Goal: Task Accomplishment & Management: Complete application form

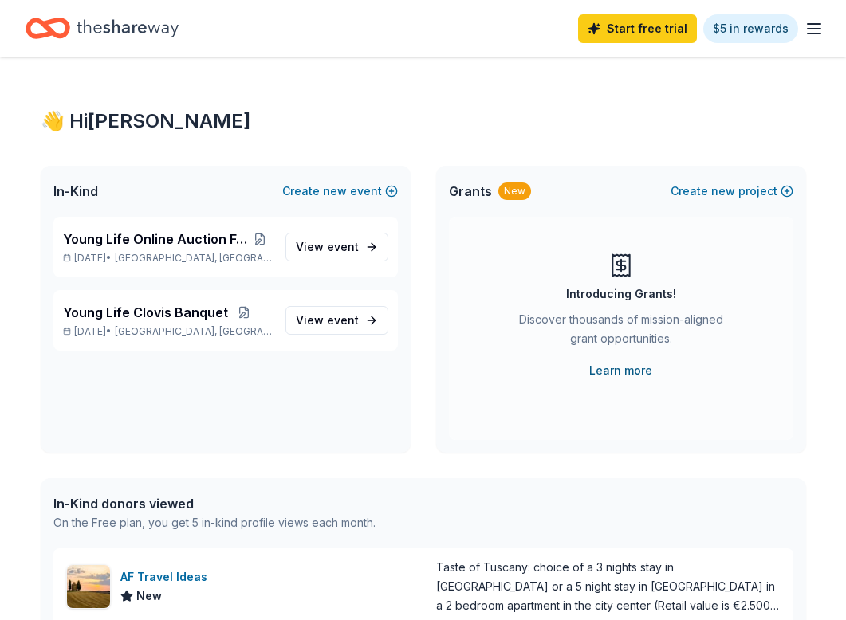
click at [646, 372] on link "Learn more" at bounding box center [620, 370] width 63 height 19
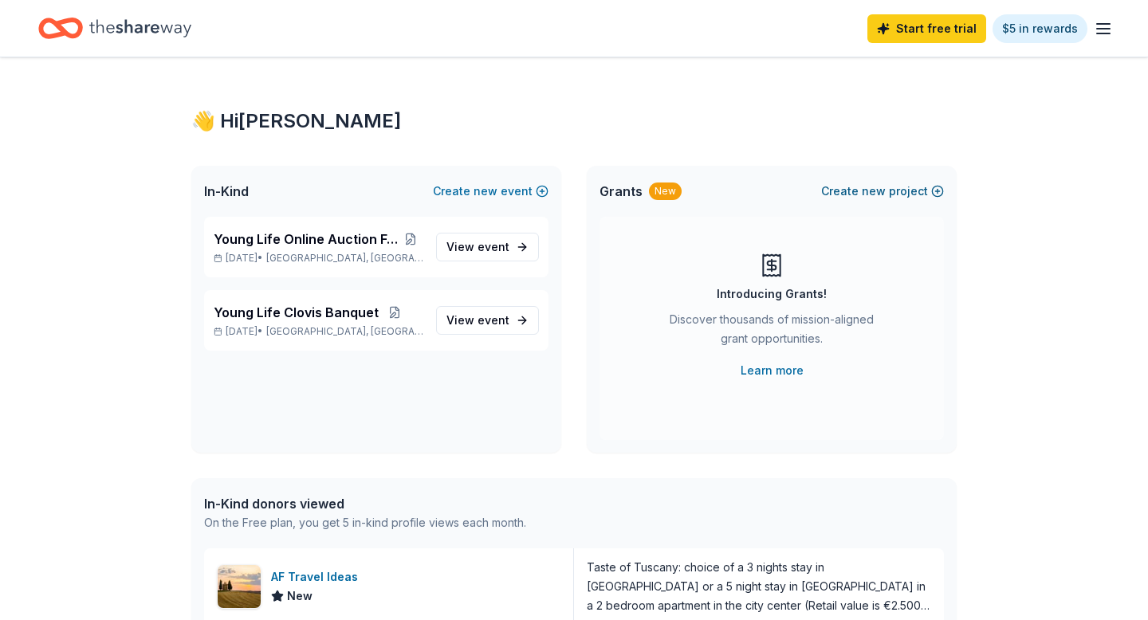
click at [843, 193] on button "Create new project" at bounding box center [882, 191] width 123 height 19
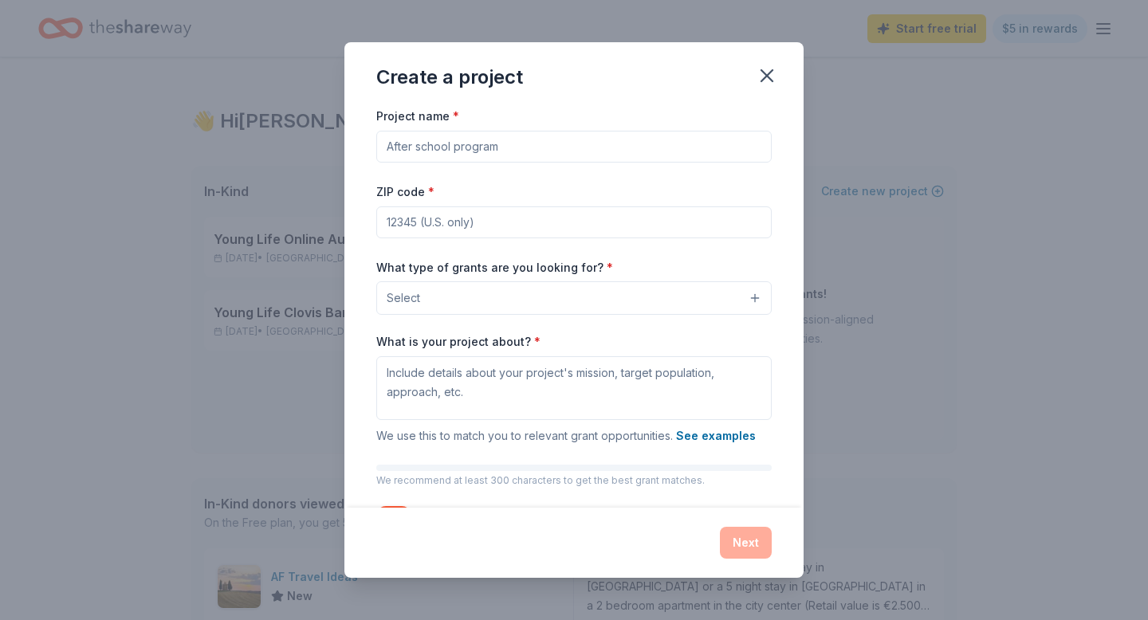
click at [694, 314] on button "Select" at bounding box center [573, 297] width 395 height 33
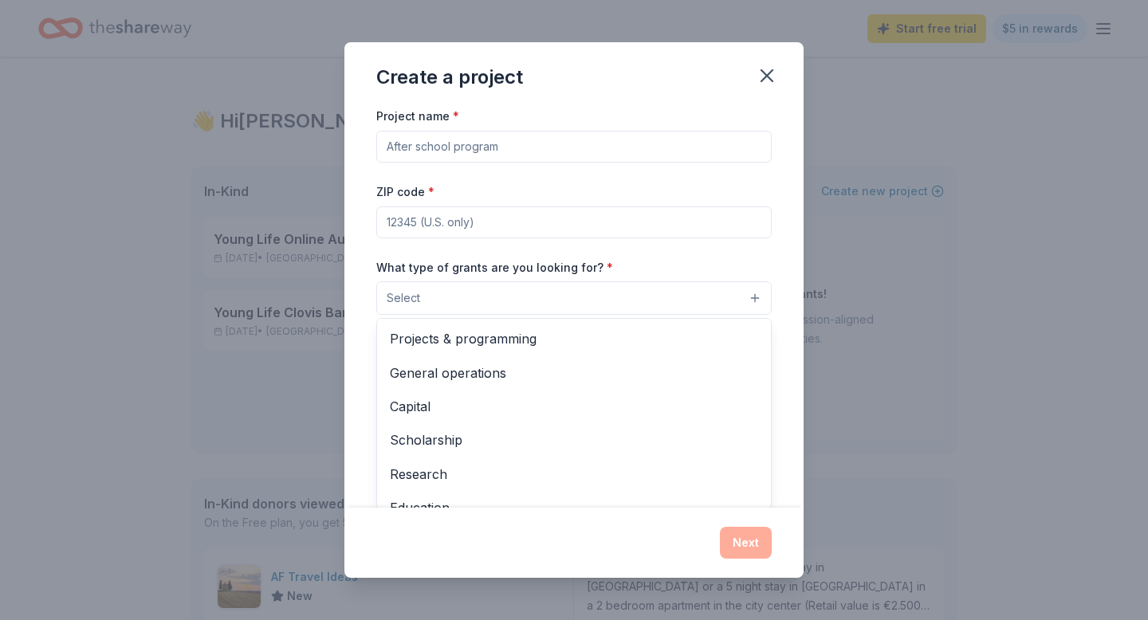
drag, startPoint x: 621, startPoint y: 453, endPoint x: 619, endPoint y: 550, distance: 97.3
click at [619, 550] on div "Create a project Project name * ZIP code * What type of grants are you looking …" at bounding box center [573, 309] width 459 height 535
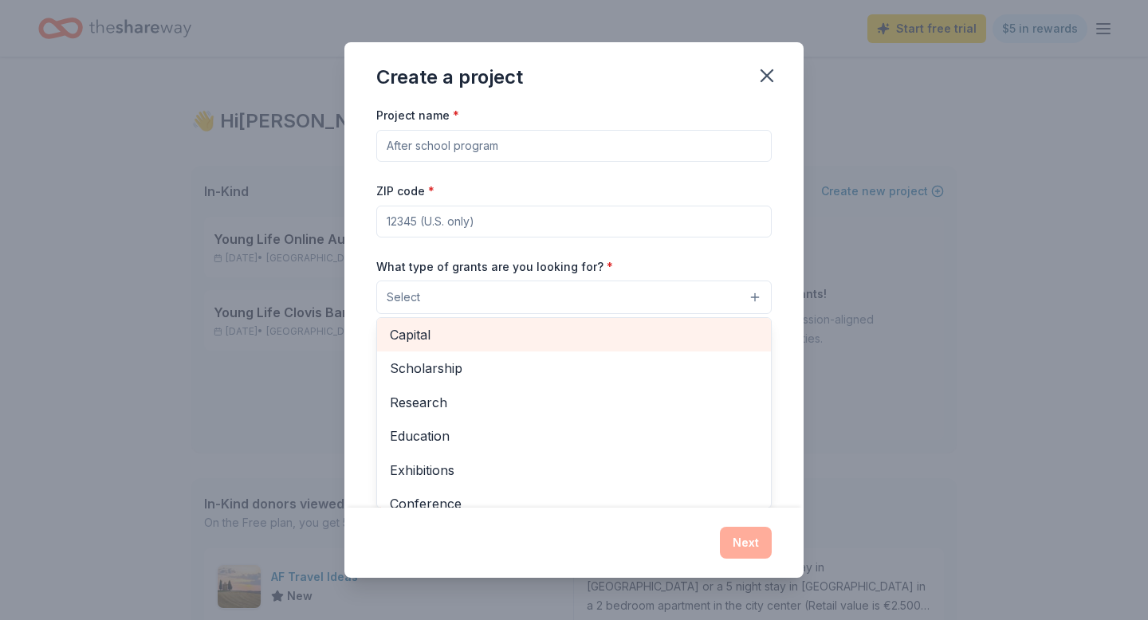
scroll to position [3, 0]
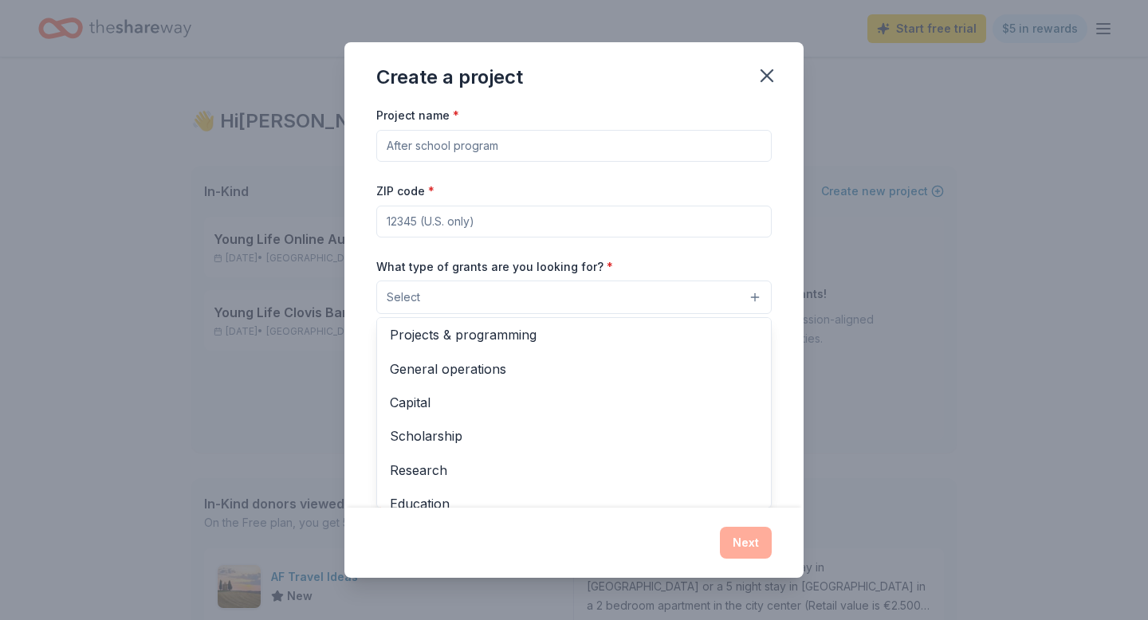
click at [371, 218] on div "Project name * ZIP code * What type of grants are you looking for? * Select Pro…" at bounding box center [573, 306] width 459 height 401
click at [604, 288] on button "Select" at bounding box center [573, 297] width 395 height 33
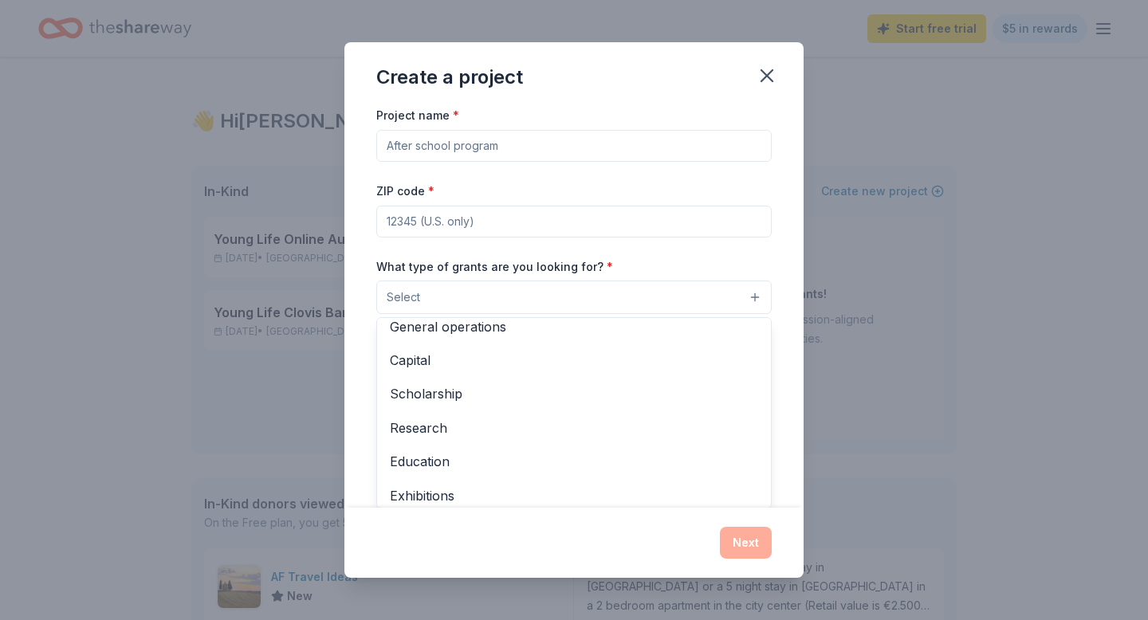
scroll to position [0, 0]
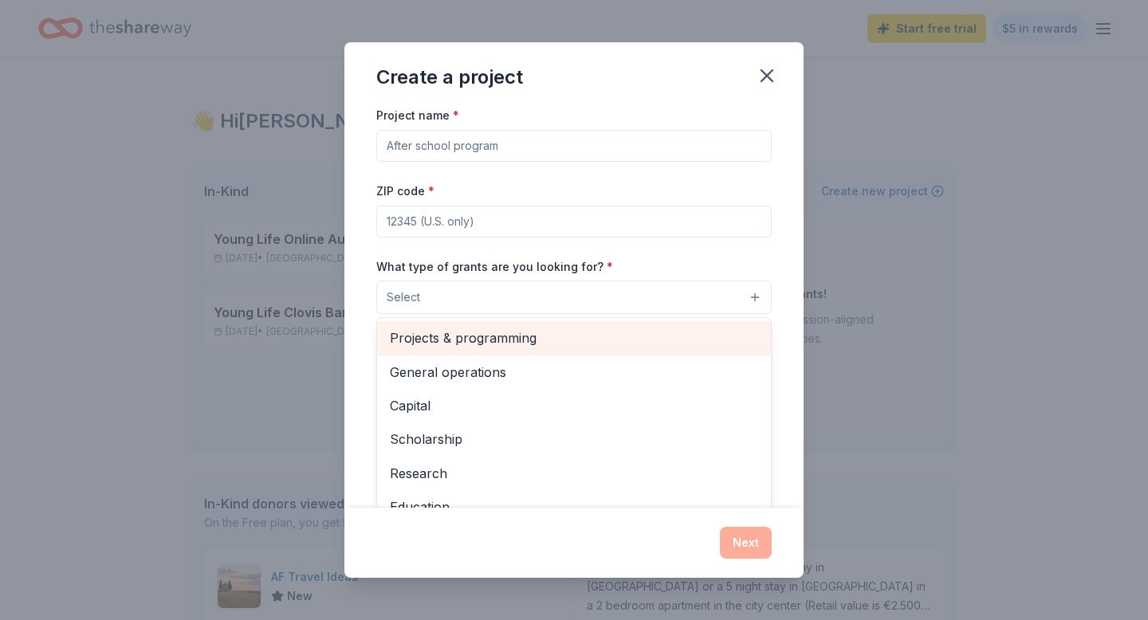
click at [710, 328] on span "Projects & programming" at bounding box center [574, 338] width 368 height 21
click at [682, 341] on span "General operations" at bounding box center [574, 339] width 368 height 21
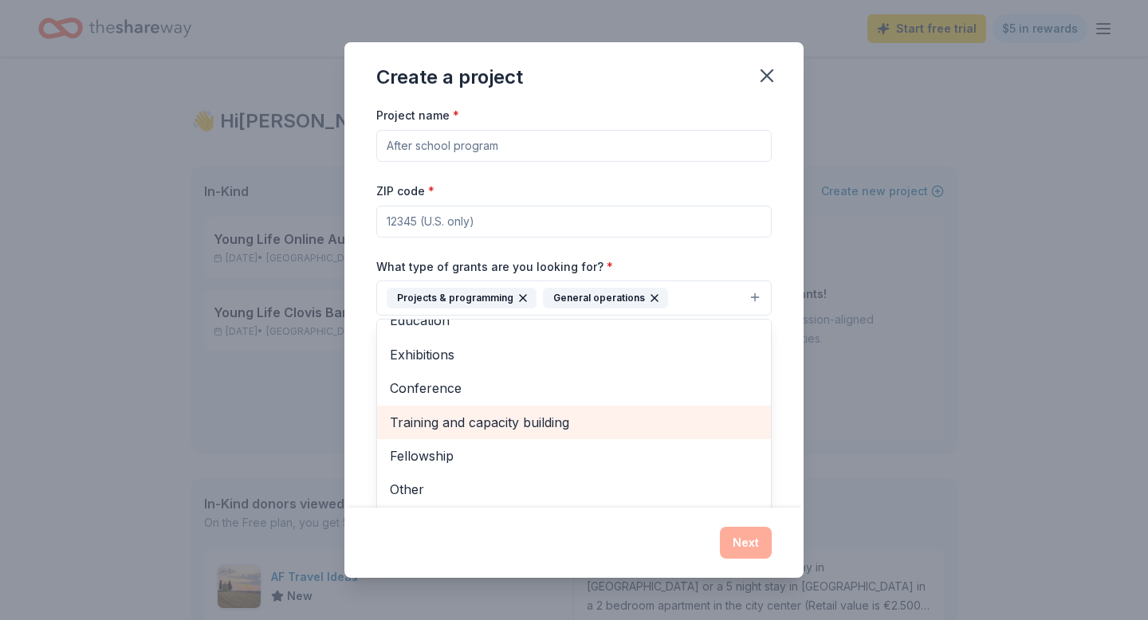
click at [662, 438] on div "Training and capacity building" at bounding box center [574, 422] width 394 height 33
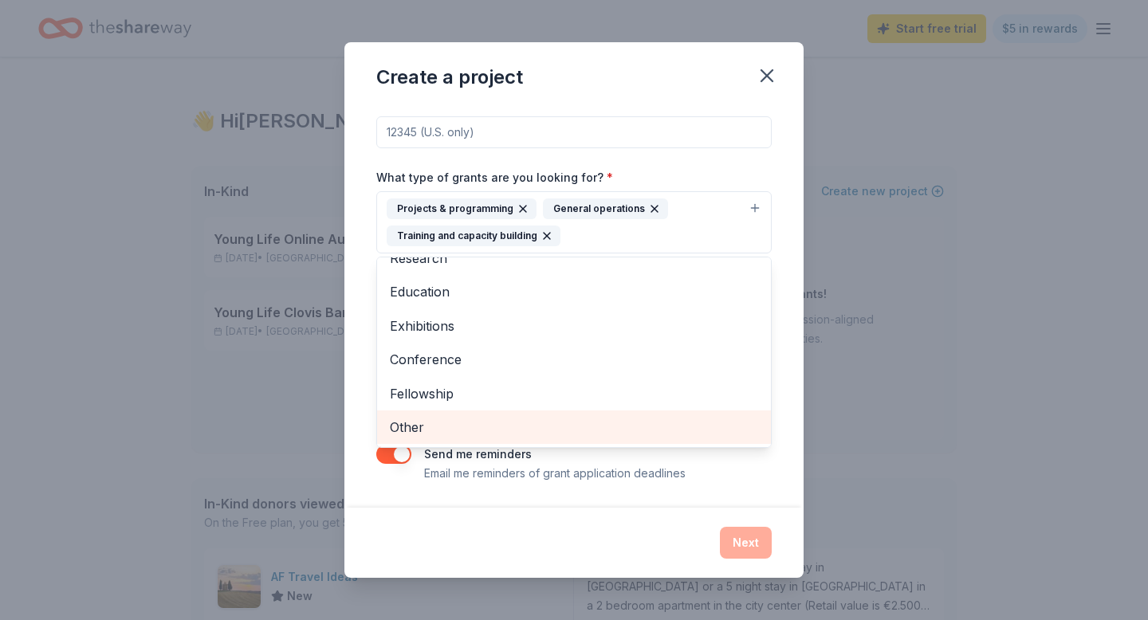
scroll to position [91, 0]
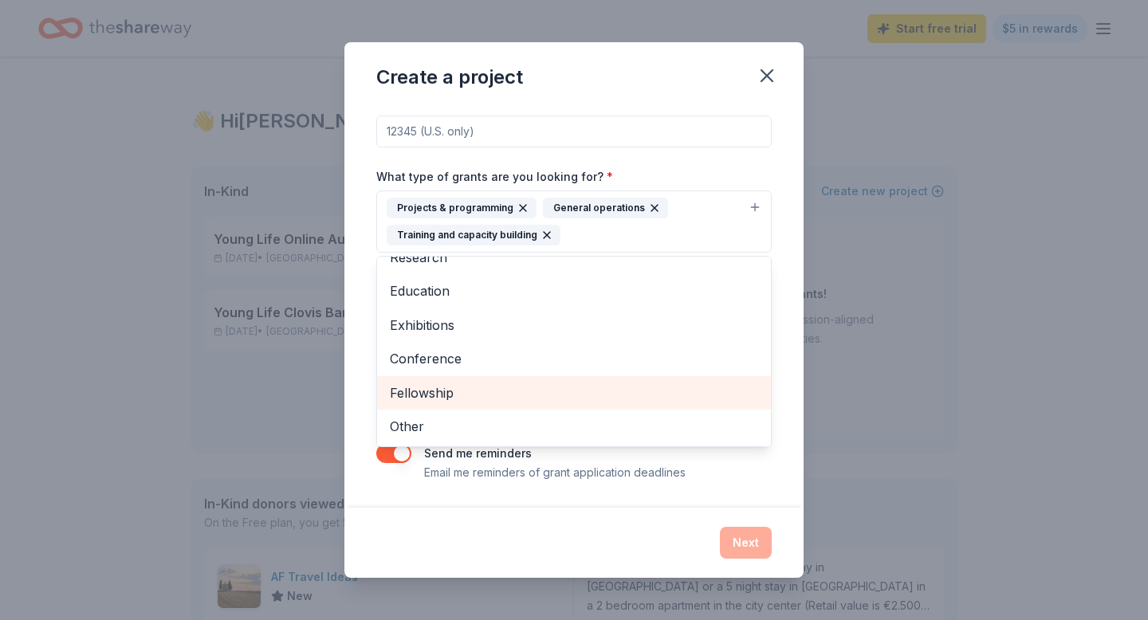
click at [675, 394] on span "Fellowship" at bounding box center [574, 393] width 368 height 21
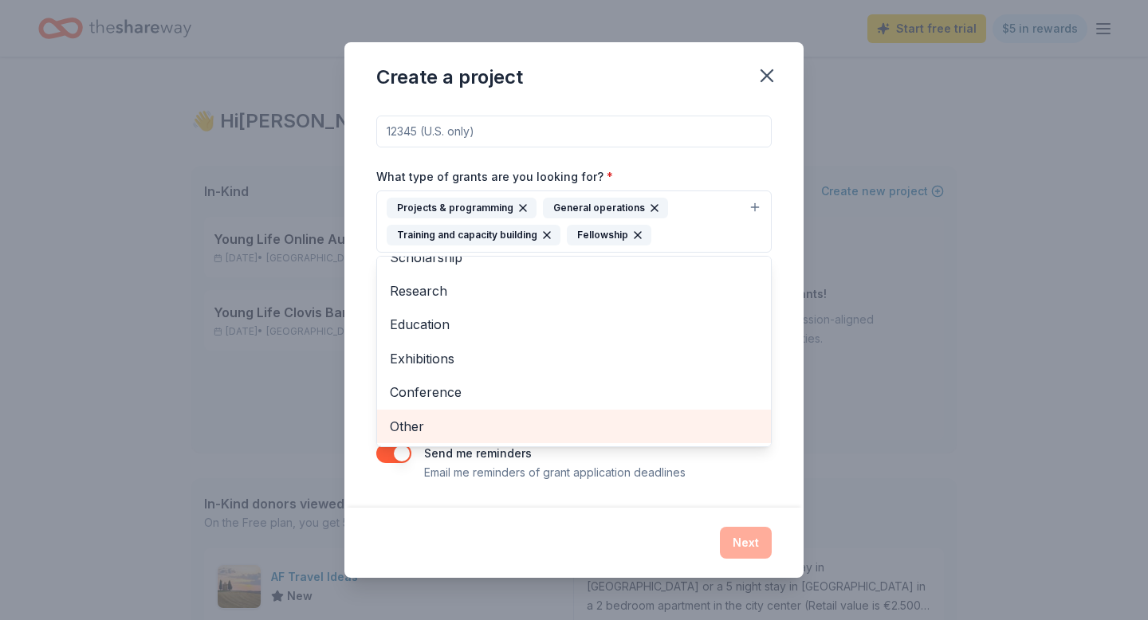
click at [667, 423] on span "Other" at bounding box center [574, 426] width 368 height 21
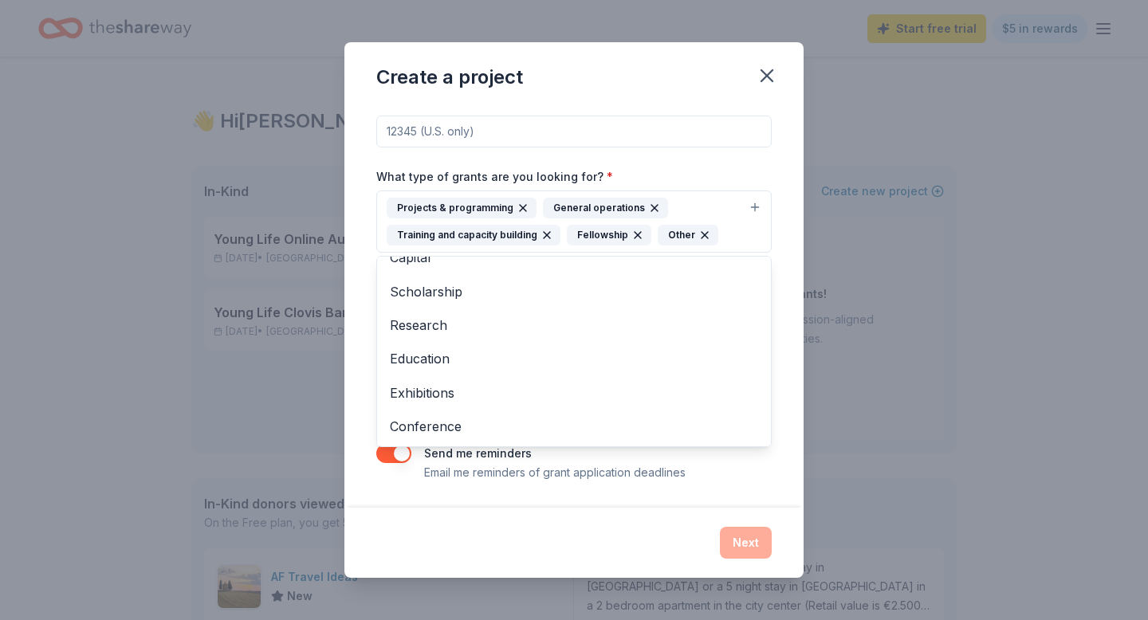
click at [581, 539] on div "Create a project Project name * ZIP code * What type of grants are you looking …" at bounding box center [573, 309] width 459 height 535
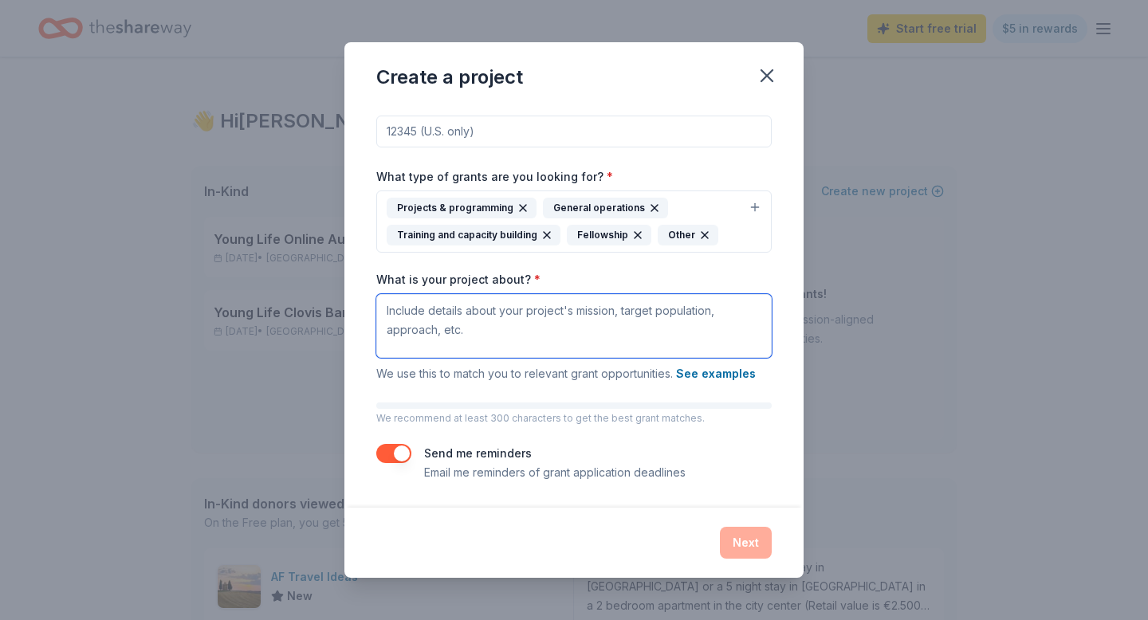
click at [553, 333] on textarea "What is your project about? *" at bounding box center [573, 326] width 395 height 64
click at [596, 313] on textarea "What is your project about? *" at bounding box center [573, 326] width 395 height 64
paste textarea "Sanger Young Life exists to introduce adolescents to [PERSON_NAME] and help the…"
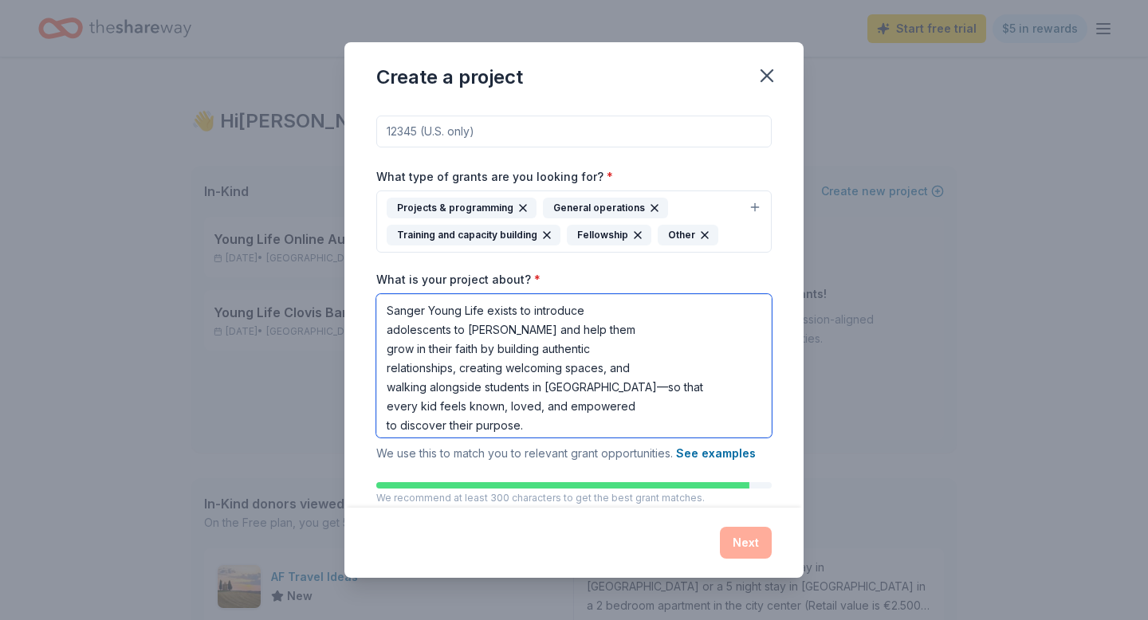
click at [418, 310] on textarea "Sanger Young Life exists to introduce adolescents to [PERSON_NAME] and help the…" at bounding box center [573, 366] width 395 height 144
click at [387, 324] on textarea "Cloivis Young Life exists to introduce adolescents to [PERSON_NAME] and help th…" at bounding box center [573, 366] width 395 height 144
click at [410, 308] on textarea "Cloivis Young Life exists to introduce adolescents to [PERSON_NAME] and help th…" at bounding box center [573, 366] width 395 height 144
click at [385, 331] on textarea "[PERSON_NAME] Life exists to introduce adolescents to [PERSON_NAME] and help th…" at bounding box center [573, 366] width 395 height 144
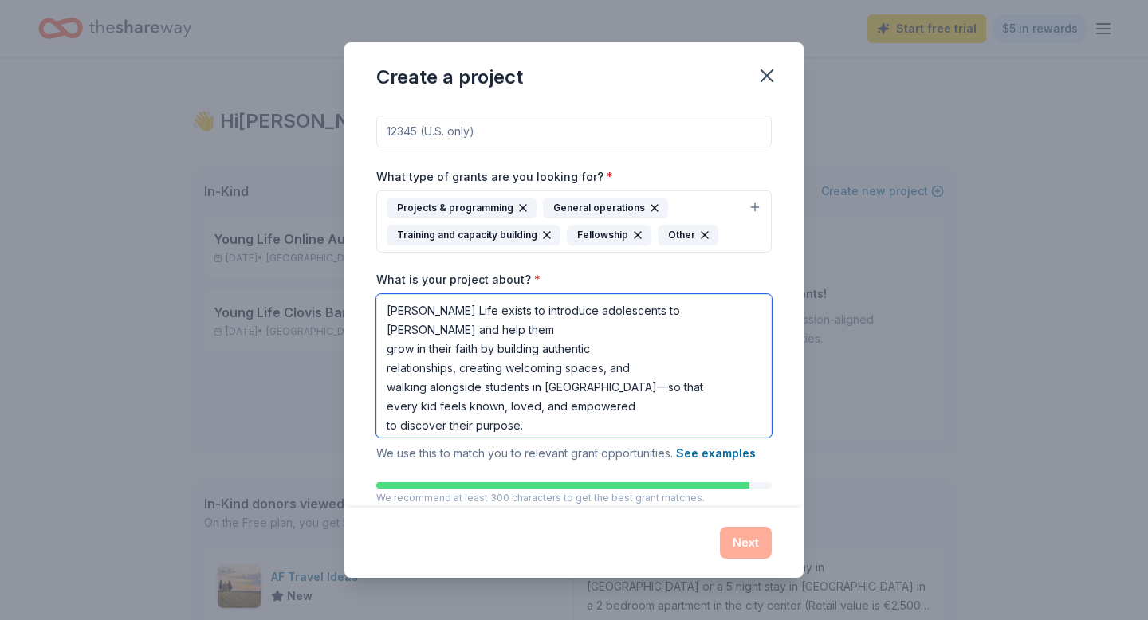
click at [384, 348] on textarea "[PERSON_NAME] Life exists to introduce adolescents to [PERSON_NAME] and help th…" at bounding box center [573, 366] width 395 height 144
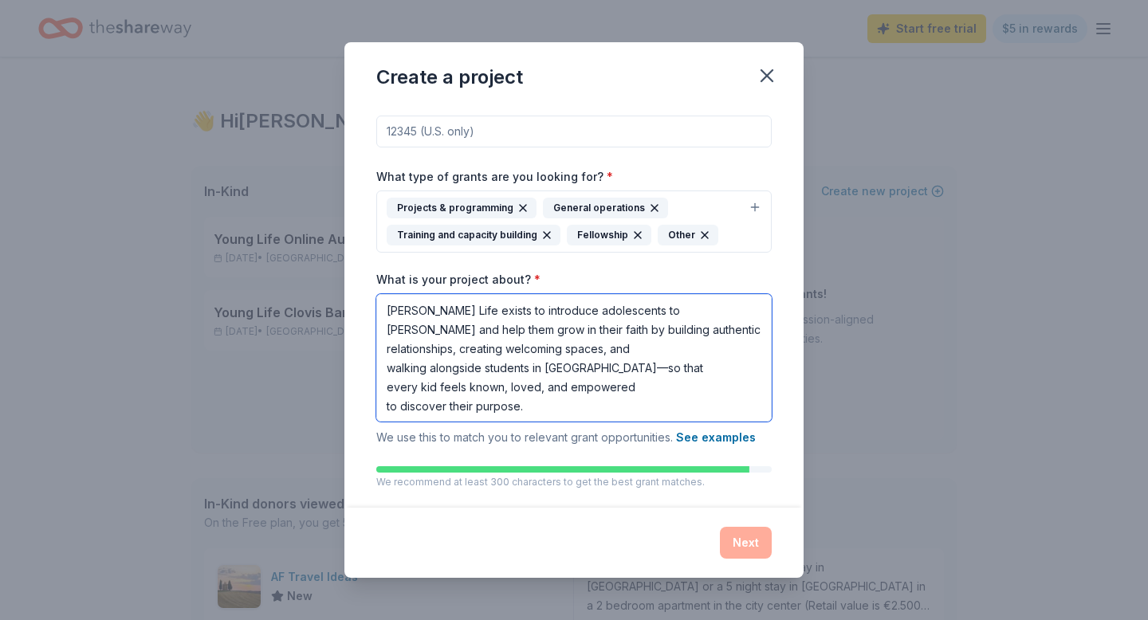
click at [384, 350] on textarea "[PERSON_NAME] Life exists to introduce adolescents to [PERSON_NAME] and help th…" at bounding box center [573, 358] width 395 height 128
click at [387, 372] on textarea "[PERSON_NAME] Life exists to introduce adolescents to [PERSON_NAME] and help th…" at bounding box center [573, 358] width 395 height 128
click at [742, 349] on textarea "[PERSON_NAME] Life exists to introduce adolescents to [PERSON_NAME] and help th…" at bounding box center [573, 358] width 395 height 128
click at [385, 388] on textarea "[PERSON_NAME] Life exists to introduce adolescents to [PERSON_NAME] and help th…" at bounding box center [573, 358] width 395 height 128
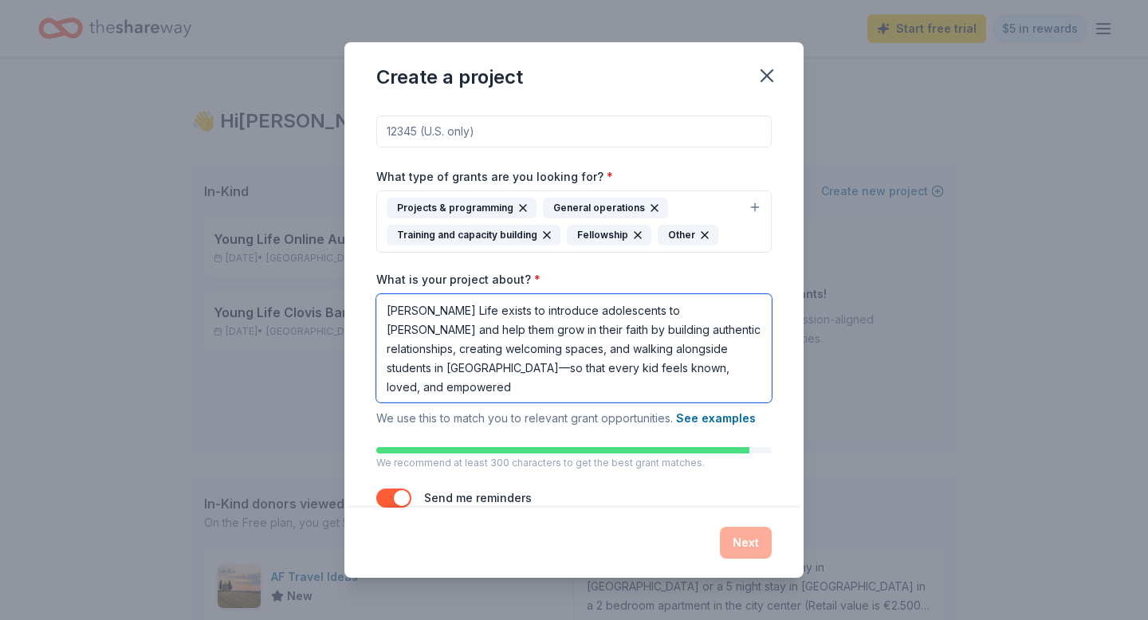
click at [379, 387] on textarea "[PERSON_NAME] Life exists to introduce adolescents to [PERSON_NAME] and help th…" at bounding box center [573, 348] width 395 height 108
type textarea "[PERSON_NAME] Life exists to introduce adolescents to [PERSON_NAME] and help th…"
click at [439, 423] on span "We use this to match you to relevant grant opportunities. See examples" at bounding box center [565, 418] width 379 height 14
drag, startPoint x: 561, startPoint y: 385, endPoint x: 562, endPoint y: 434, distance: 48.6
click at [562, 434] on div "Project name * ZIP code * What type of grants are you looking for? * Projects &…" at bounding box center [573, 270] width 395 height 511
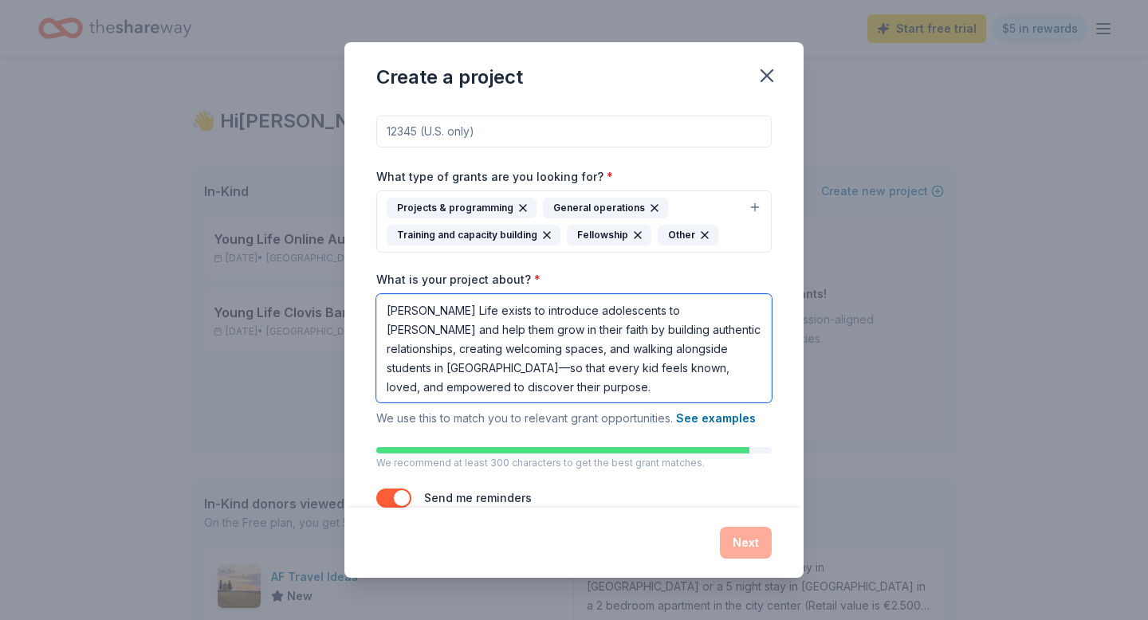
drag, startPoint x: 485, startPoint y: 383, endPoint x: 392, endPoint y: 270, distance: 146.2
click at [392, 270] on div "Project name * ZIP code * What type of grants are you looking for? * Projects &…" at bounding box center [573, 270] width 395 height 511
click at [545, 386] on textarea "[PERSON_NAME] Life exists to introduce adolescents to [PERSON_NAME] and help th…" at bounding box center [573, 348] width 395 height 108
drag, startPoint x: 517, startPoint y: 395, endPoint x: 352, endPoint y: 292, distance: 195.1
click at [352, 289] on div "Project name * ZIP code * What type of grants are you looking for? * Projects &…" at bounding box center [573, 306] width 459 height 401
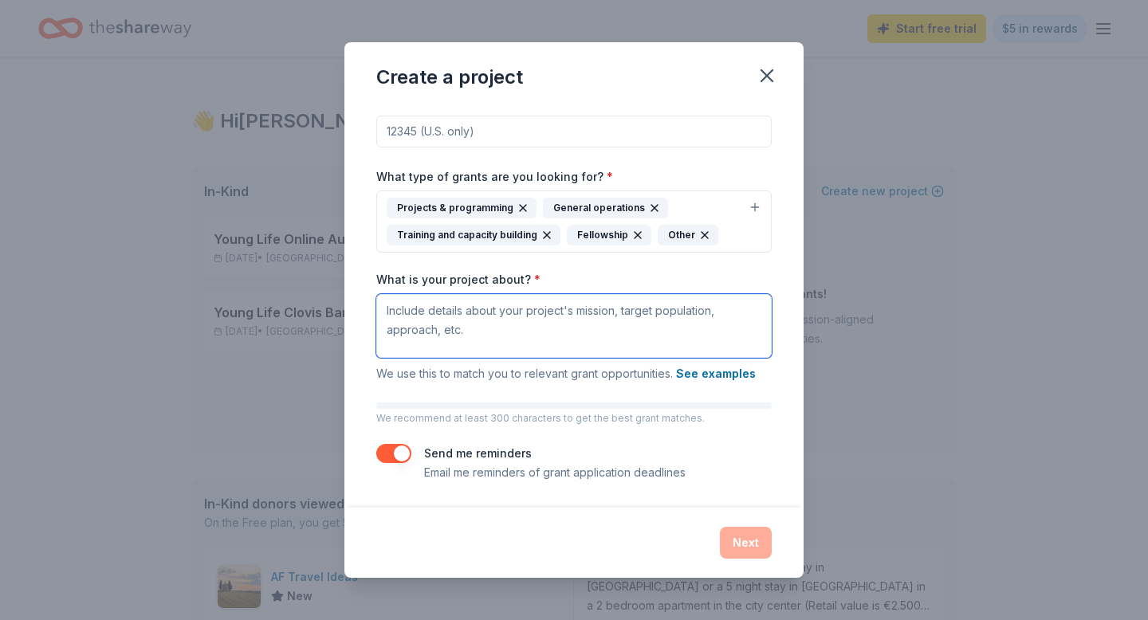
paste textarea "[PERSON_NAME] Life exists to introduce adolescents to [PERSON_NAME] and help th…"
type textarea "[PERSON_NAME] Life exists to introduce adolescents to [PERSON_NAME] and help th…"
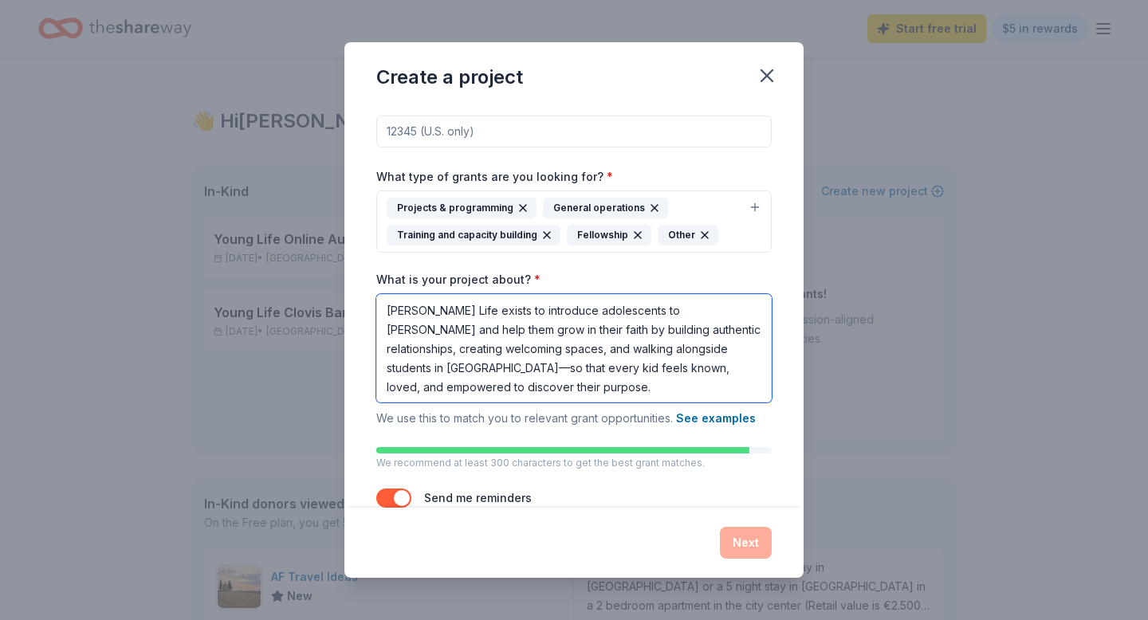
drag, startPoint x: 466, startPoint y: 385, endPoint x: 345, endPoint y: 304, distance: 145.3
click at [345, 304] on div "Project name * ZIP code * What type of grants are you looking for? * Projects &…" at bounding box center [573, 306] width 459 height 401
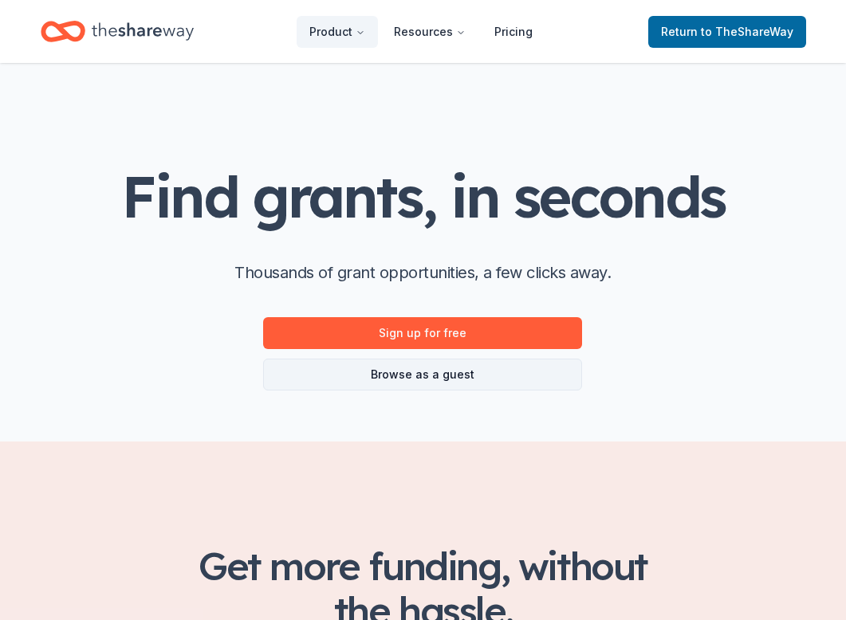
click at [450, 370] on link "Browse as a guest" at bounding box center [422, 375] width 319 height 32
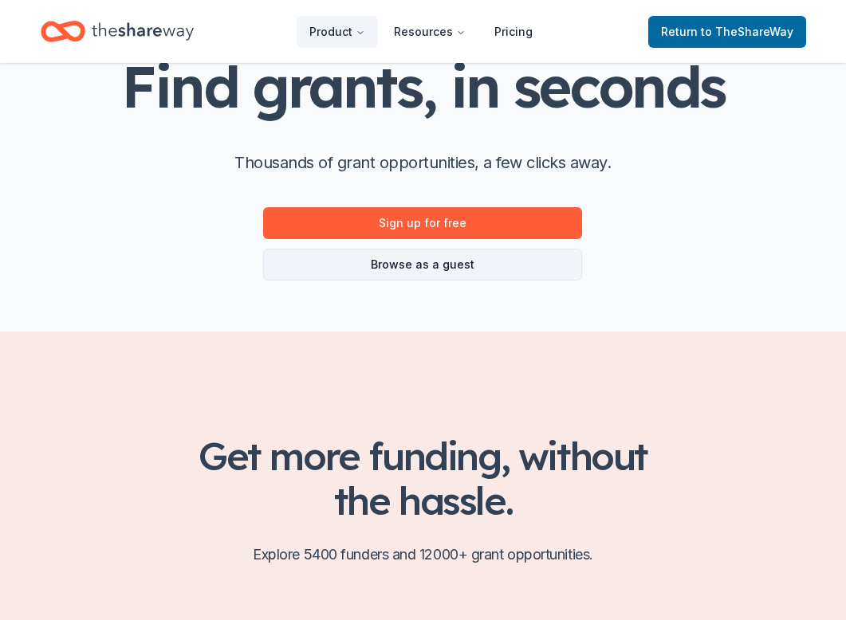
scroll to position [128, 0]
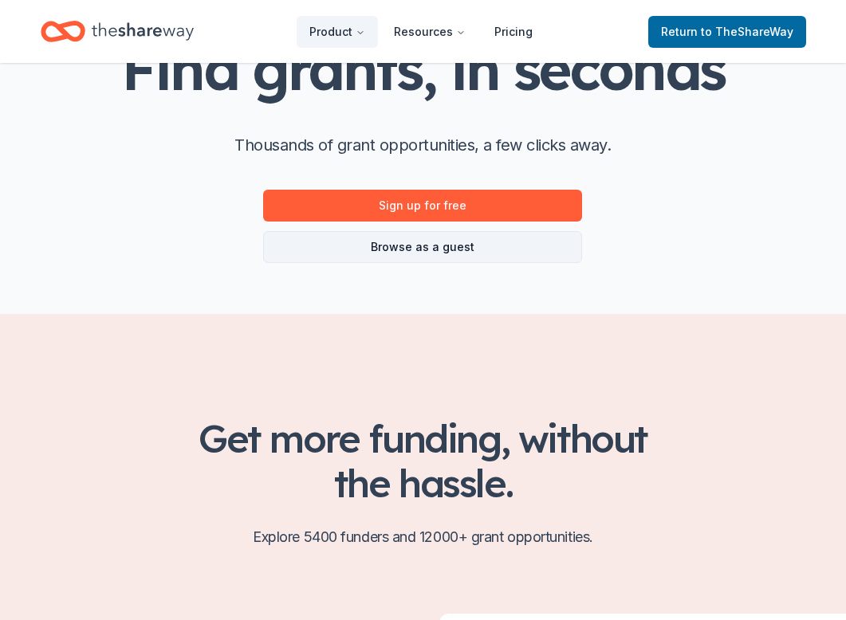
click at [454, 240] on link "Browse as a guest" at bounding box center [422, 247] width 319 height 32
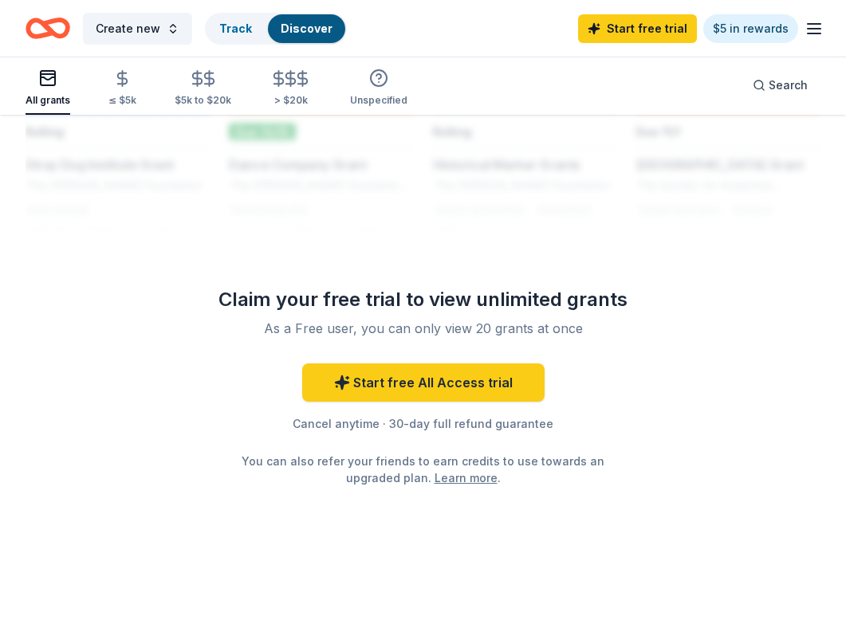
scroll to position [1647, 0]
